Goal: Transaction & Acquisition: Purchase product/service

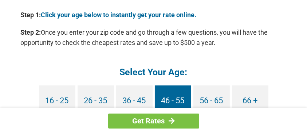
scroll to position [753, 0]
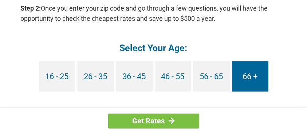
click at [253, 64] on link "66 +" at bounding box center [250, 76] width 36 height 30
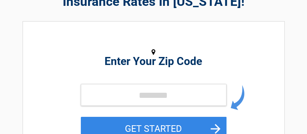
scroll to position [73, 0]
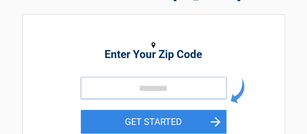
click at [140, 89] on input "tel" at bounding box center [154, 88] width 146 height 22
type input "*****"
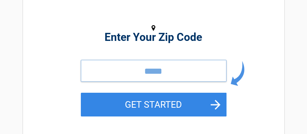
scroll to position [97, 0]
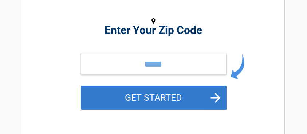
click at [163, 98] on button "GET STARTED" at bounding box center [154, 98] width 146 height 24
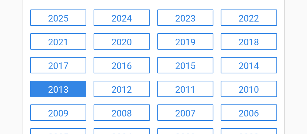
click at [57, 89] on link "2013" at bounding box center [58, 89] width 57 height 16
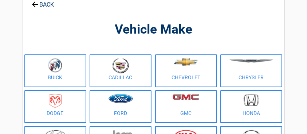
scroll to position [49, 0]
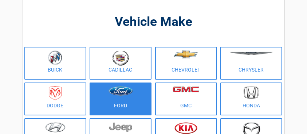
click at [111, 104] on link "Ford" at bounding box center [121, 98] width 62 height 33
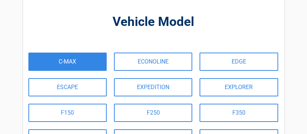
click at [59, 64] on link "C-MAX" at bounding box center [67, 62] width 78 height 18
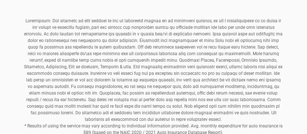
scroll to position [365, 0]
